Goal: Download file/media

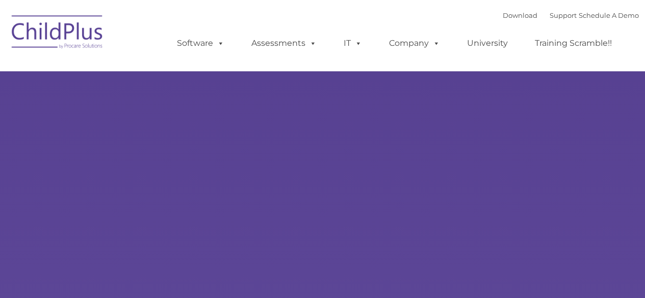
type input ""
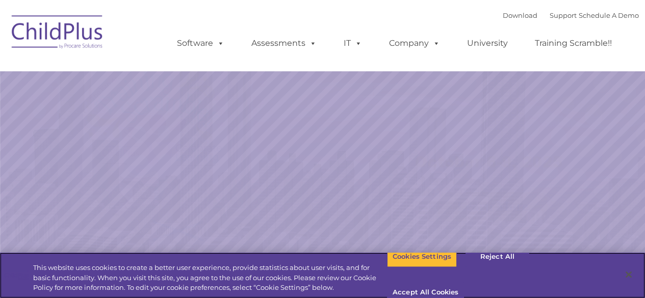
select select "MEDIUM"
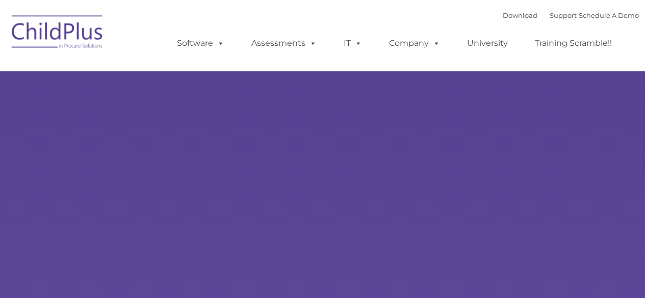
type input ""
select select "MEDIUM"
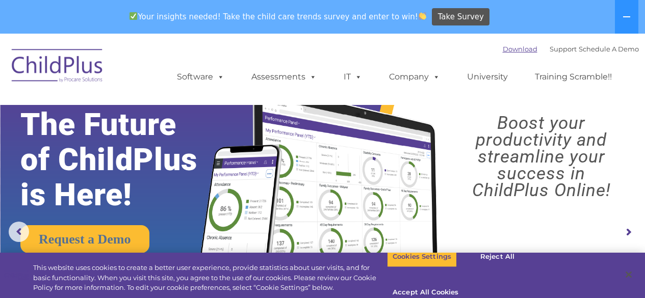
click at [512, 51] on link "Download" at bounding box center [519, 49] width 35 height 8
